Goal: Transaction & Acquisition: Purchase product/service

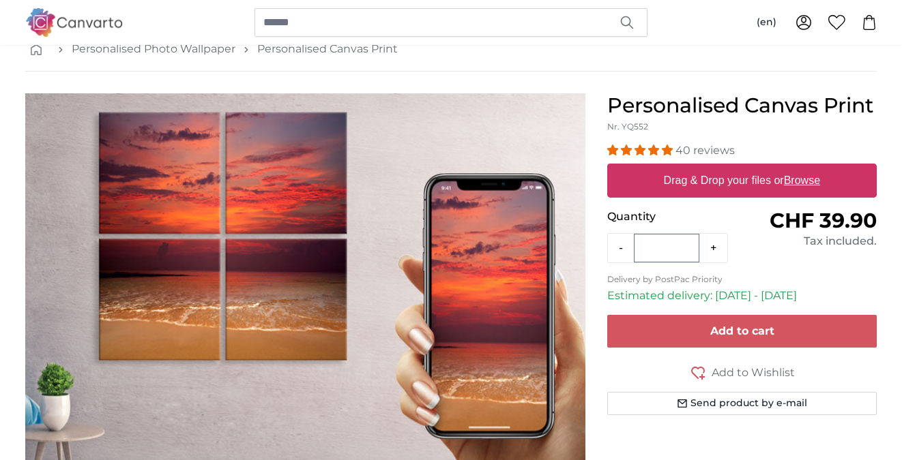
scroll to position [73, 0]
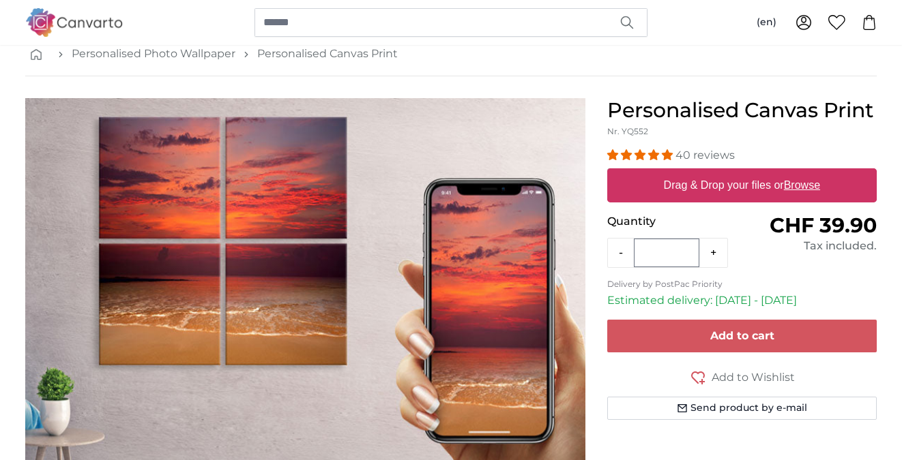
click at [714, 254] on button "+" at bounding box center [713, 252] width 28 height 27
click at [620, 252] on button "-" at bounding box center [621, 252] width 26 height 27
type input "*"
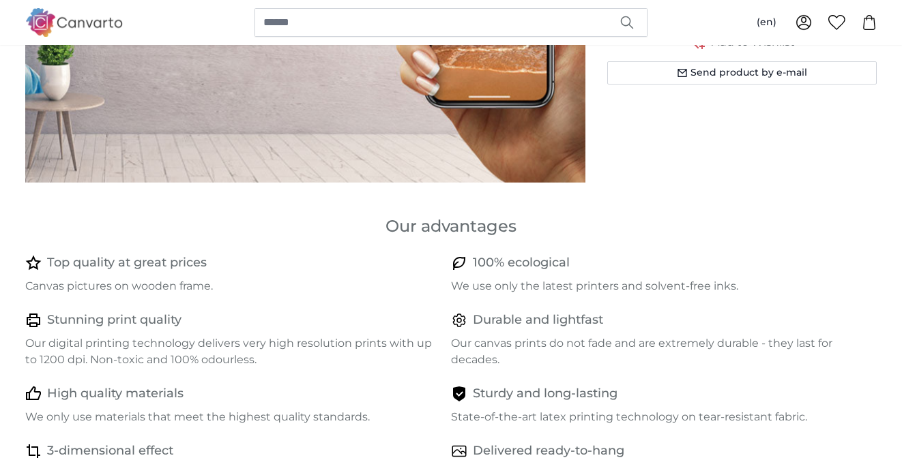
scroll to position [0, 0]
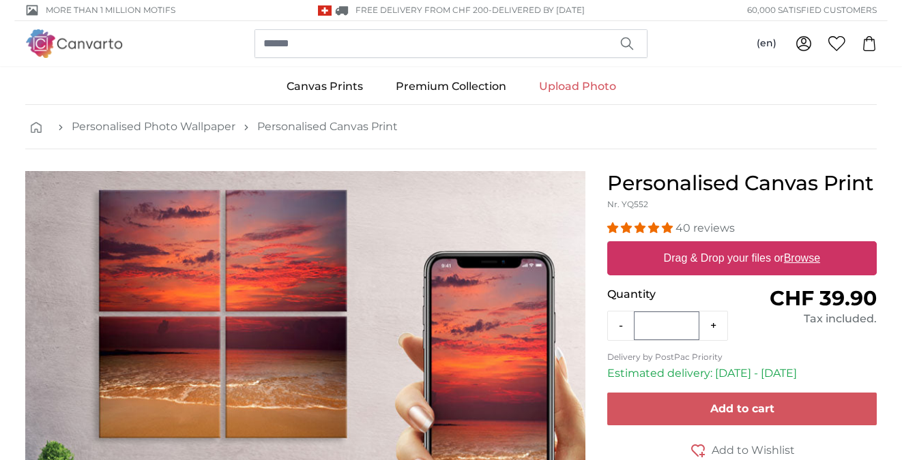
click at [703, 256] on label "Drag & Drop your files or Browse" at bounding box center [741, 258] width 167 height 27
click at [703, 246] on input "Drag & Drop your files or Browse" at bounding box center [741, 243] width 269 height 4
click at [319, 132] on link "Personalised Canvas Print" at bounding box center [327, 127] width 141 height 16
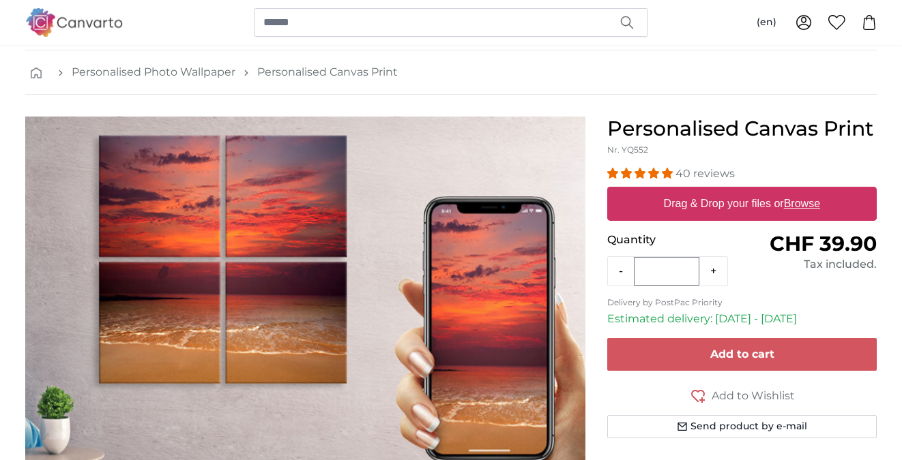
scroll to position [47, 0]
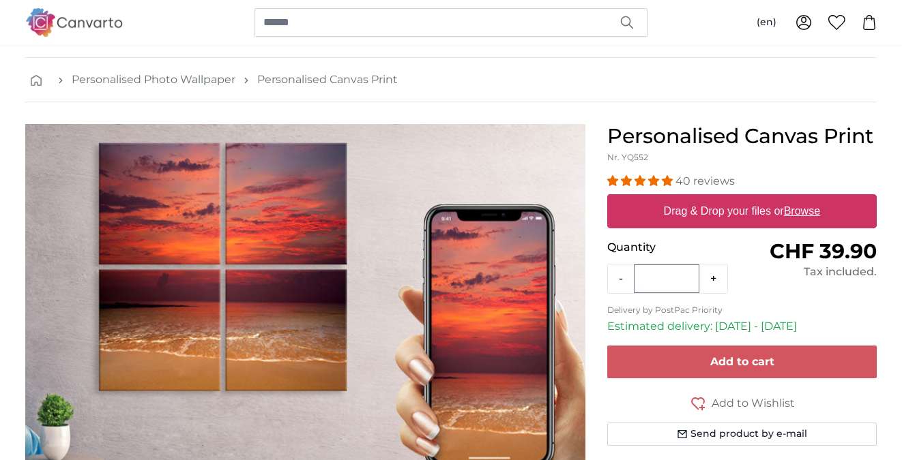
click at [789, 210] on u "Browse" at bounding box center [802, 211] width 36 height 12
click at [789, 199] on input "Drag & Drop your files or Browse" at bounding box center [741, 196] width 269 height 4
type input "**********"
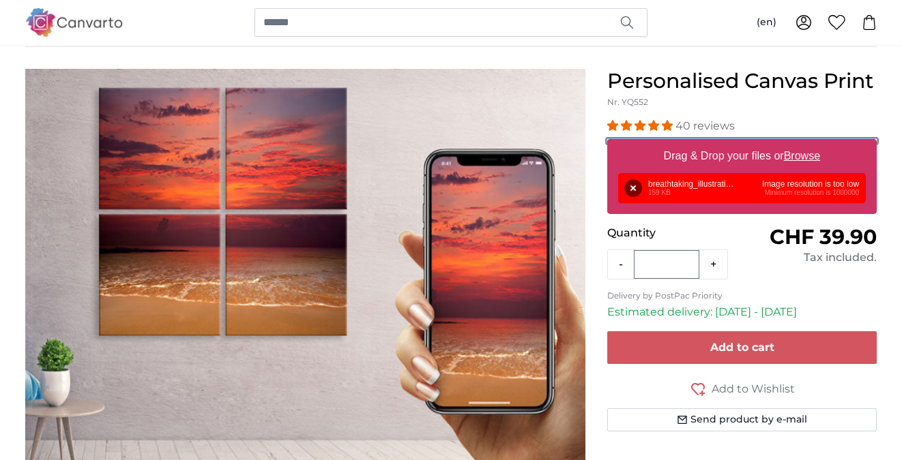
scroll to position [100, 0]
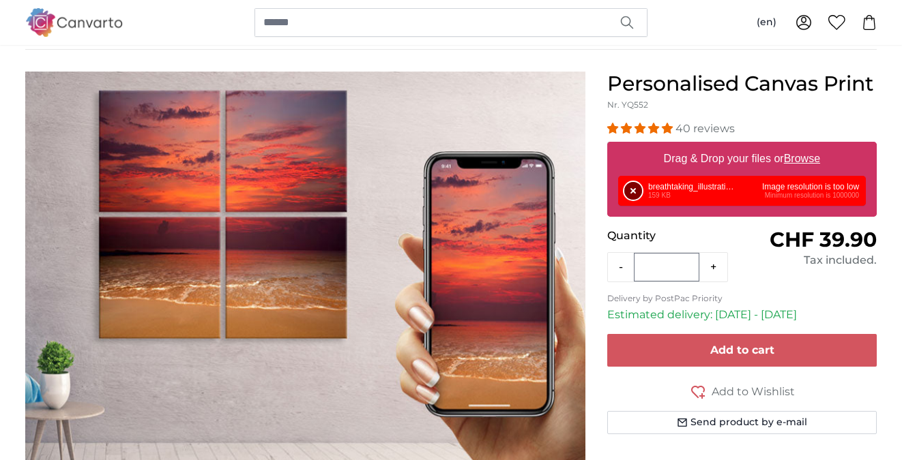
click at [632, 190] on button "Remove" at bounding box center [633, 191] width 18 height 18
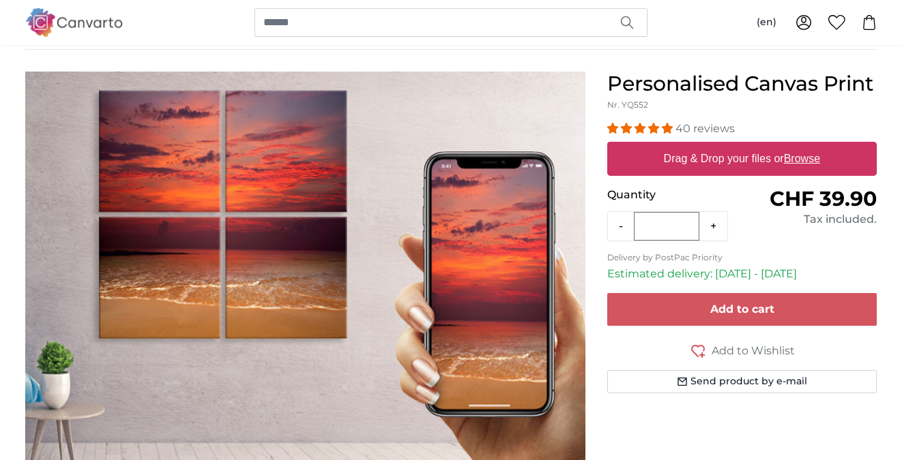
click at [681, 164] on label "Drag & Drop your files or Browse" at bounding box center [741, 158] width 167 height 27
click at [681, 146] on input "Drag & Drop your files or Browse" at bounding box center [741, 144] width 269 height 4
type input "**********"
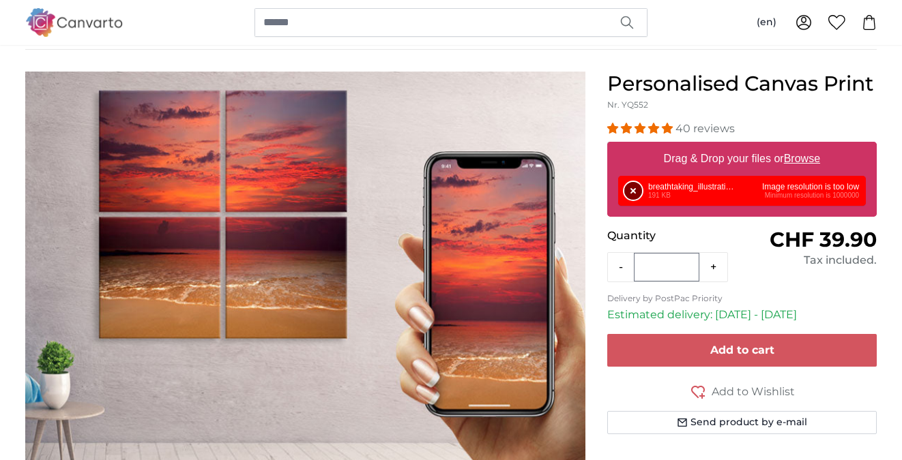
click at [636, 190] on button "Remove" at bounding box center [633, 191] width 18 height 18
